Goal: Task Accomplishment & Management: Manage account settings

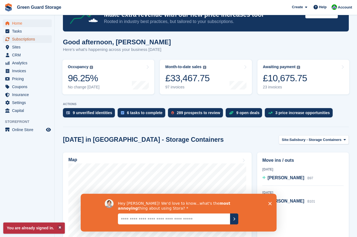
click at [17, 40] on span "Subscriptions" at bounding box center [28, 39] width 33 height 8
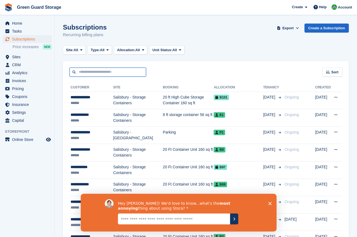
click at [107, 71] on input "text" at bounding box center [107, 72] width 77 height 9
type input "*****"
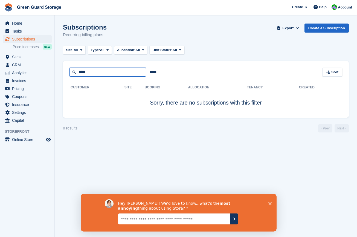
click at [109, 71] on input "*****" at bounding box center [107, 72] width 77 height 9
type input "******"
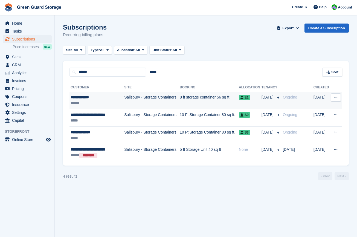
click at [190, 96] on td "8 ft storage container 56 sq ft" at bounding box center [209, 100] width 59 height 17
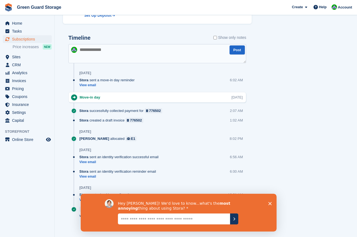
scroll to position [276, 0]
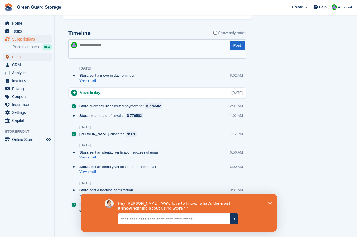
click at [17, 58] on span "Sites" at bounding box center [28, 57] width 33 height 8
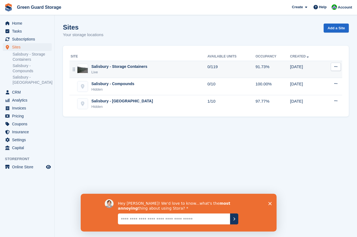
click at [104, 69] on div "Salisbury - Storage Containers" at bounding box center [119, 67] width 56 height 6
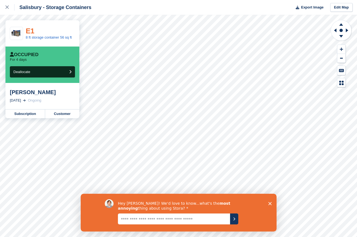
click at [28, 31] on link "E1" at bounding box center [30, 31] width 9 height 8
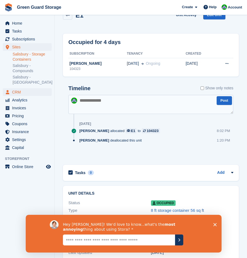
scroll to position [24, 0]
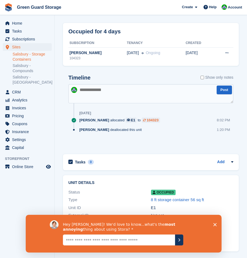
click at [147, 120] on div "104323" at bounding box center [153, 120] width 12 height 5
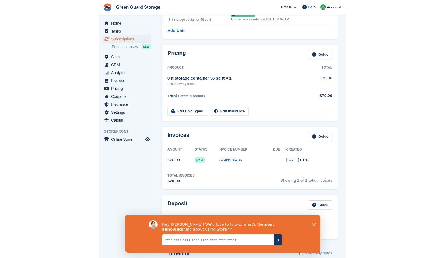
scroll to position [55, 0]
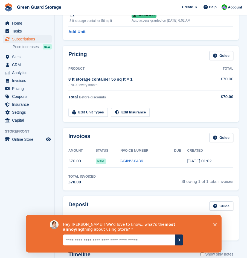
click at [215, 223] on icon "Close survey" at bounding box center [214, 224] width 3 height 3
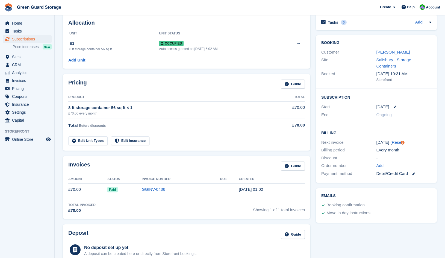
scroll to position [0, 0]
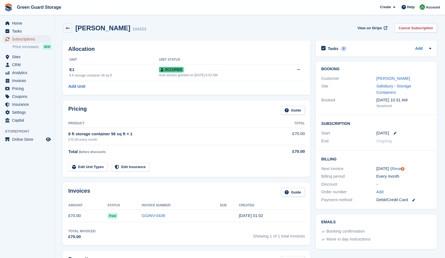
click at [17, 39] on span "Subscriptions" at bounding box center [28, 39] width 33 height 8
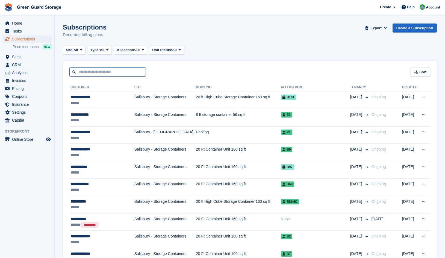
click at [81, 71] on input "text" at bounding box center [107, 72] width 77 height 9
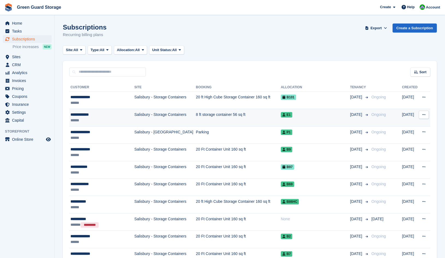
click at [196, 117] on td "8 ft storage container 56 sq ft" at bounding box center [238, 117] width 85 height 17
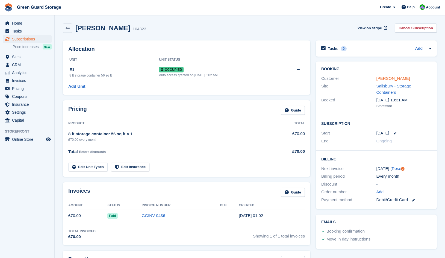
click at [388, 77] on link "[PERSON_NAME]" at bounding box center [394, 78] width 34 height 5
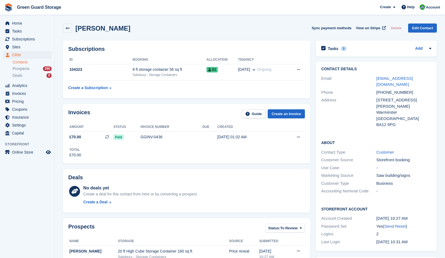
click at [67, 15] on section "[PERSON_NAME] Sync payment methods View on Stripe Delete Edit Contact Subscript…" at bounding box center [250, 254] width 391 height 508
